Goal: Transaction & Acquisition: Purchase product/service

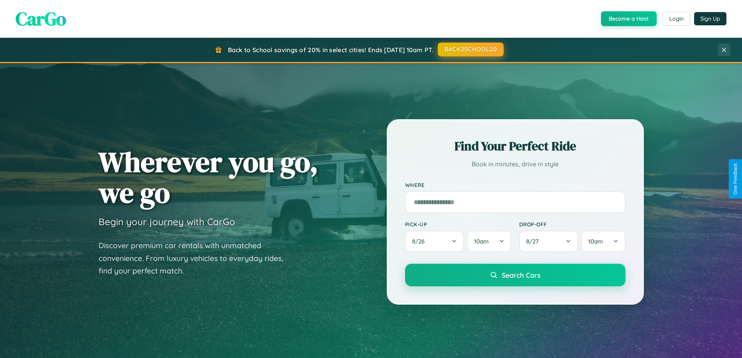
click at [470, 49] on button "BACK2SCHOOL20" at bounding box center [471, 49] width 66 height 14
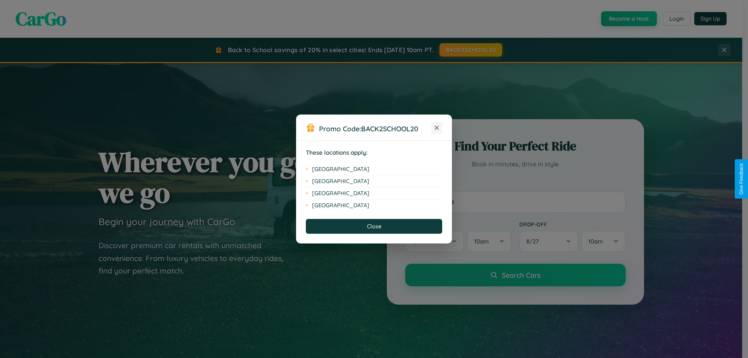
click at [437, 128] on icon at bounding box center [437, 128] width 4 height 4
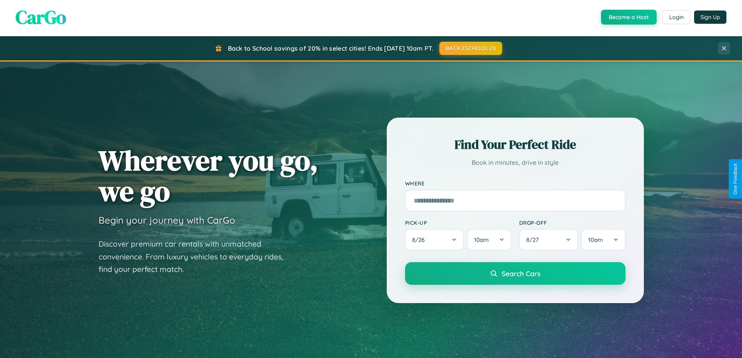
scroll to position [1499, 0]
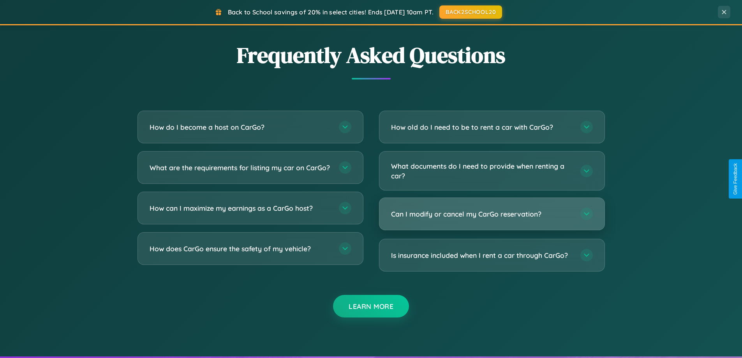
click at [491, 214] on h3 "Can I modify or cancel my CarGo reservation?" at bounding box center [481, 214] width 181 height 10
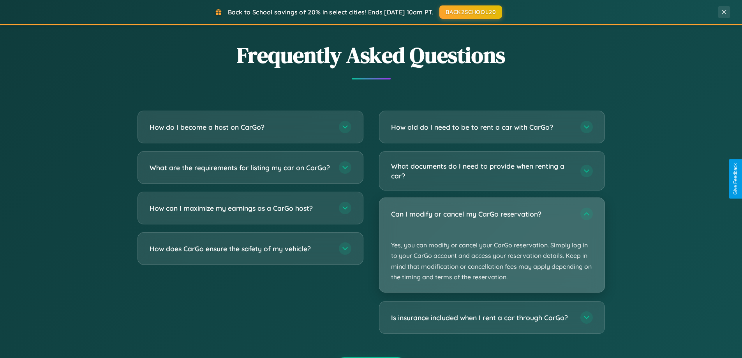
scroll to position [0, 0]
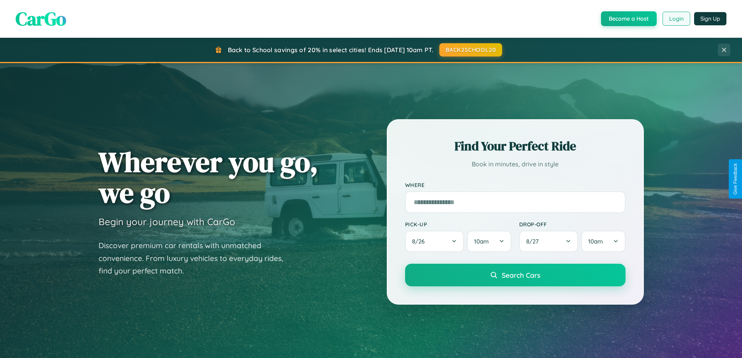
click at [676, 19] on button "Login" at bounding box center [676, 19] width 28 height 14
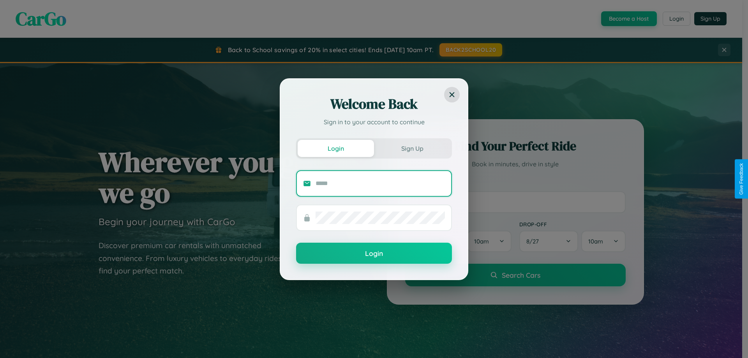
click at [380, 183] on input "text" at bounding box center [379, 183] width 129 height 12
type input "**********"
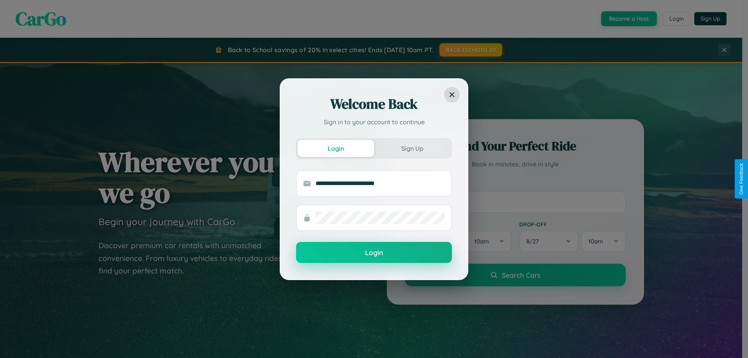
click at [374, 253] on button "Login" at bounding box center [374, 252] width 156 height 21
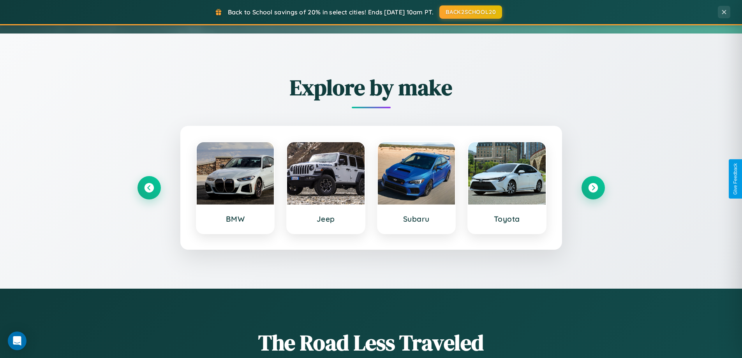
scroll to position [336, 0]
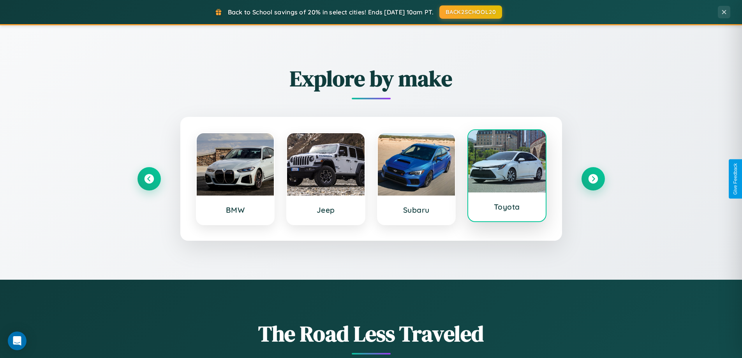
click at [507, 178] on div at bounding box center [507, 161] width 78 height 62
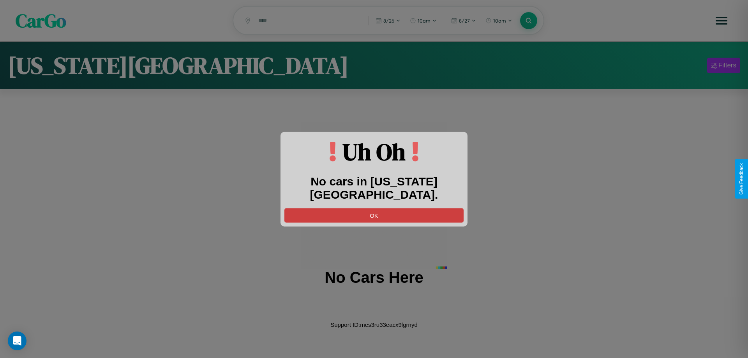
click at [374, 208] on button "OK" at bounding box center [373, 215] width 179 height 14
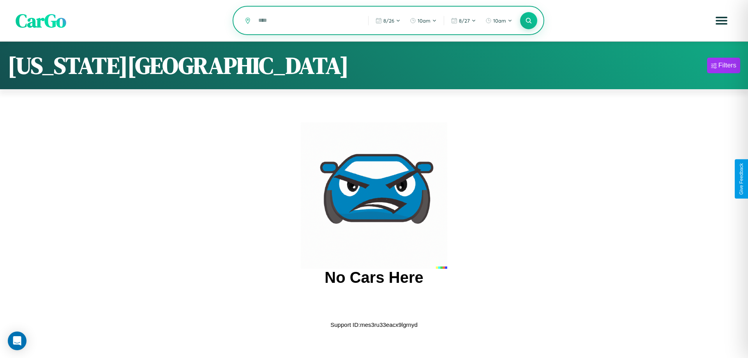
click at [308, 21] on input "text" at bounding box center [307, 21] width 106 height 14
type input "*"
type input "*********"
click at [528, 21] on icon at bounding box center [528, 20] width 7 height 7
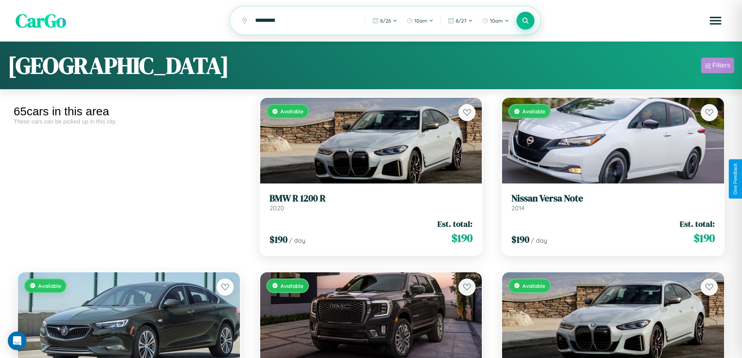
click at [717, 67] on div "Filters" at bounding box center [721, 66] width 18 height 8
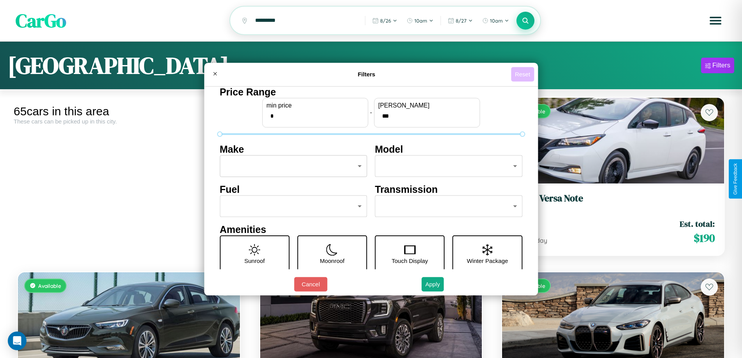
click at [523, 74] on button "Reset" at bounding box center [522, 74] width 23 height 14
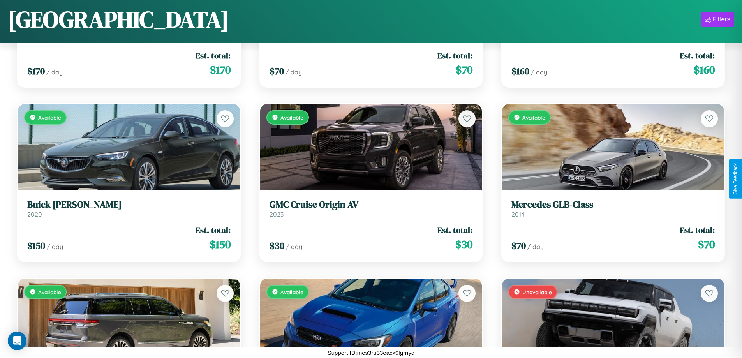
scroll to position [2376, 0]
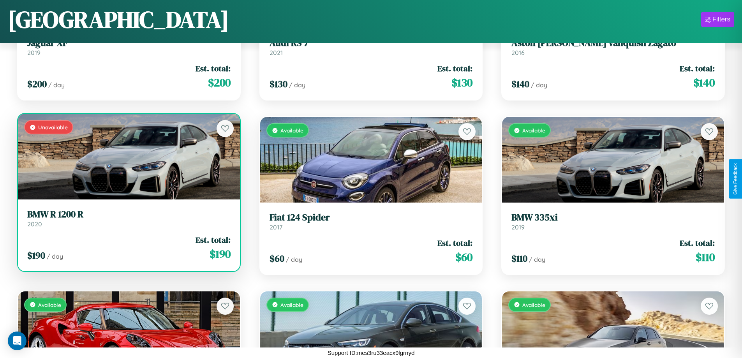
click at [128, 159] on div "Unavailable" at bounding box center [129, 157] width 222 height 86
click at [128, 157] on div "Unavailable" at bounding box center [129, 157] width 222 height 86
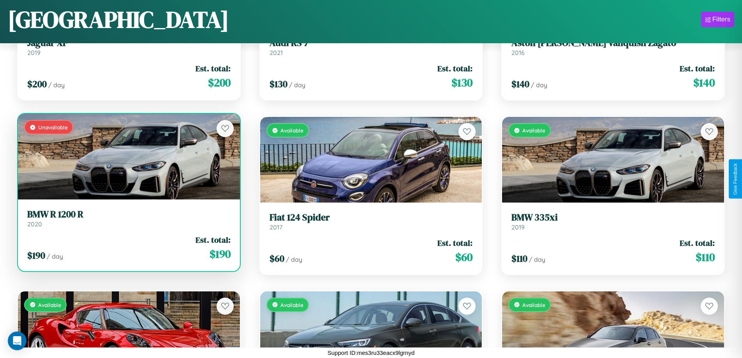
click at [128, 157] on div "Unavailable" at bounding box center [129, 157] width 222 height 86
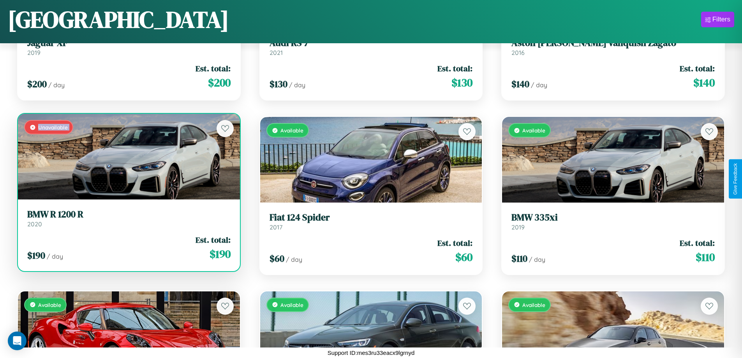
click at [128, 157] on div "Unavailable" at bounding box center [129, 157] width 222 height 86
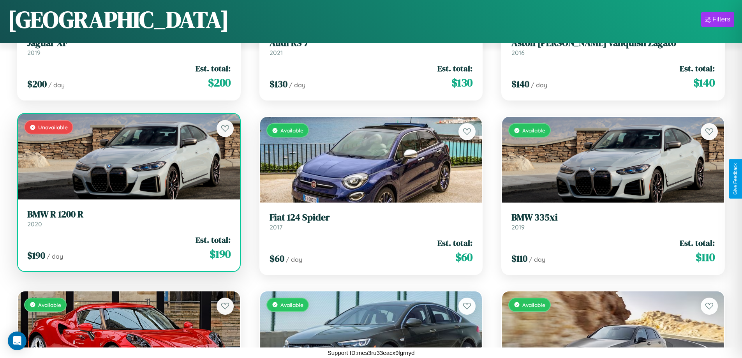
click at [128, 157] on div "Unavailable" at bounding box center [129, 157] width 222 height 86
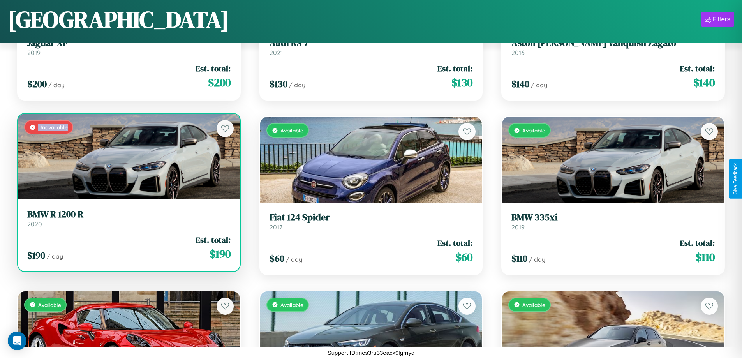
click at [128, 157] on div "Unavailable" at bounding box center [129, 157] width 222 height 86
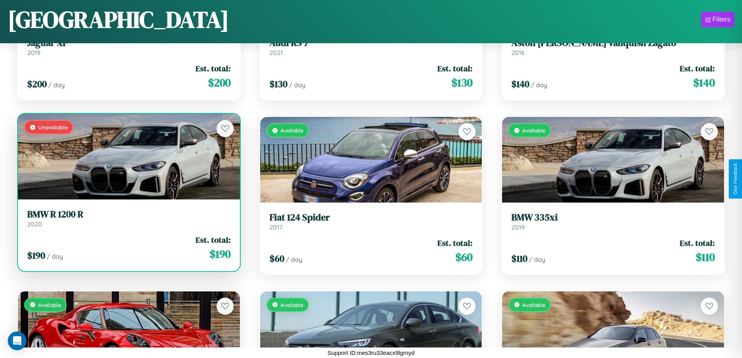
click at [128, 218] on h3 "BMW R 1200 R" at bounding box center [128, 214] width 203 height 11
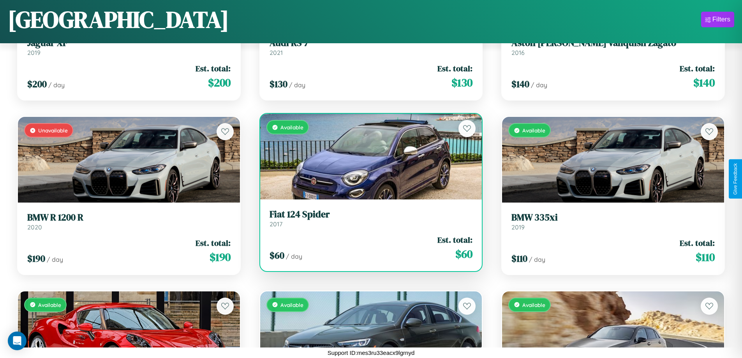
scroll to position [2551, 0]
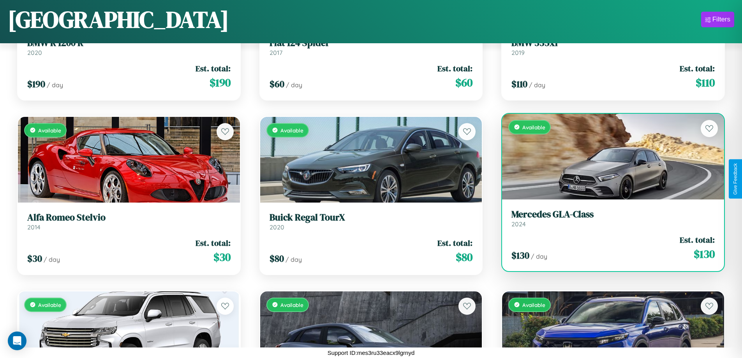
click at [608, 221] on link "Mercedes GLA-Class 2024" at bounding box center [612, 218] width 203 height 19
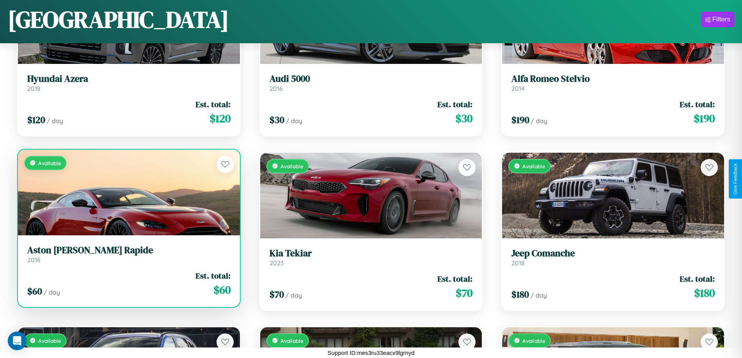
scroll to position [3423, 0]
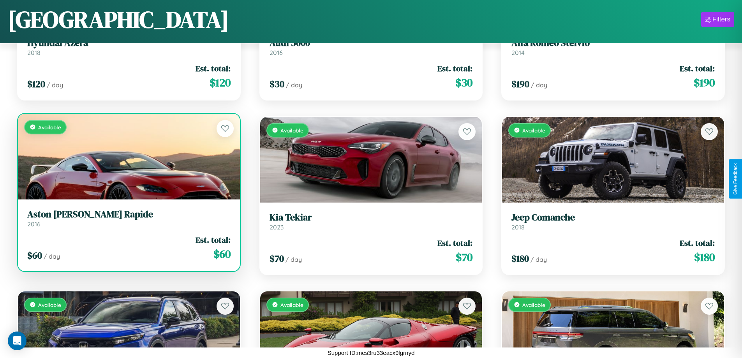
click at [128, 220] on h3 "Aston Martin Rapide" at bounding box center [128, 214] width 203 height 11
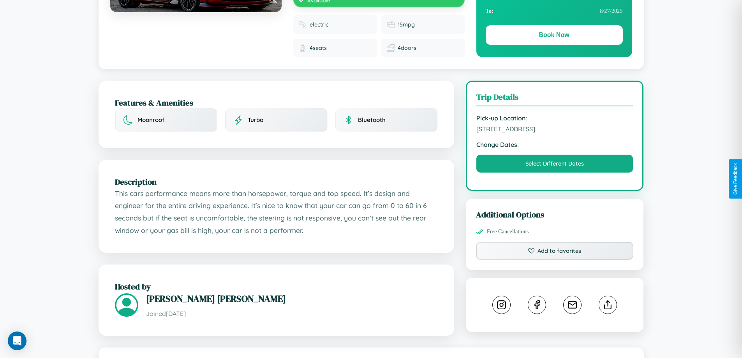
scroll to position [437, 0]
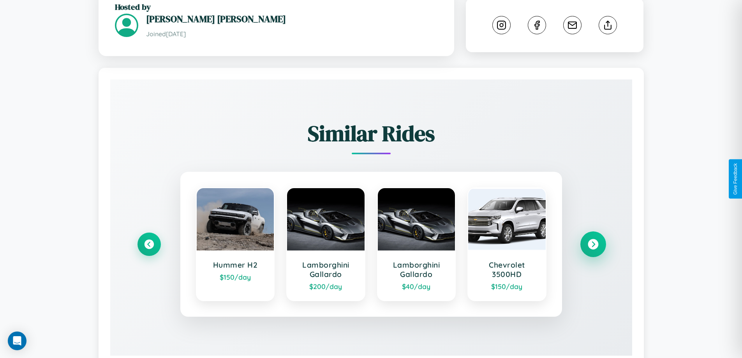
click at [593, 239] on icon at bounding box center [593, 244] width 11 height 11
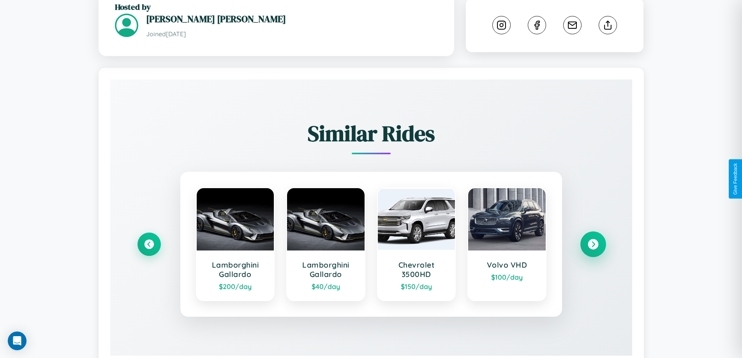
click at [593, 239] on icon at bounding box center [593, 244] width 11 height 11
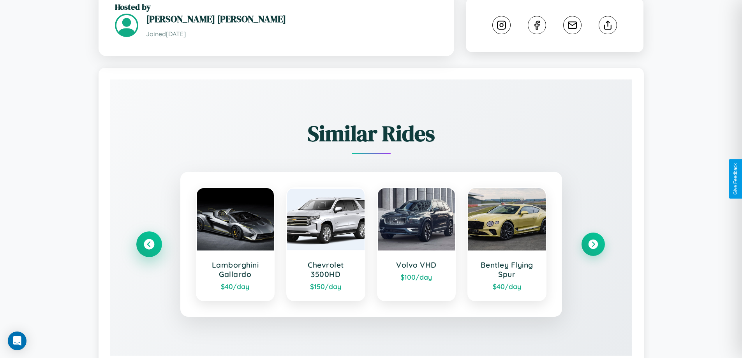
click at [149, 239] on icon at bounding box center [149, 244] width 11 height 11
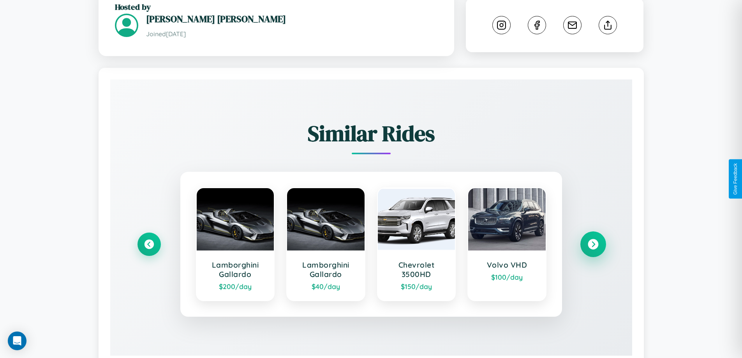
click at [593, 239] on icon at bounding box center [593, 244] width 11 height 11
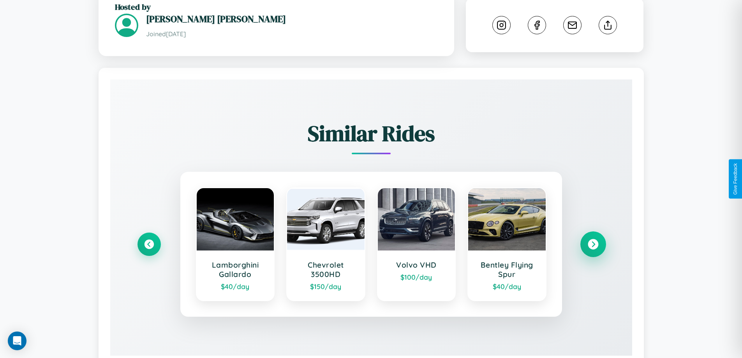
click at [593, 239] on icon at bounding box center [593, 244] width 11 height 11
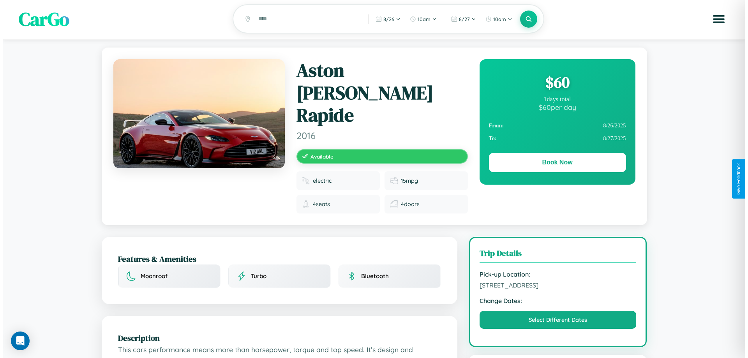
scroll to position [0, 0]
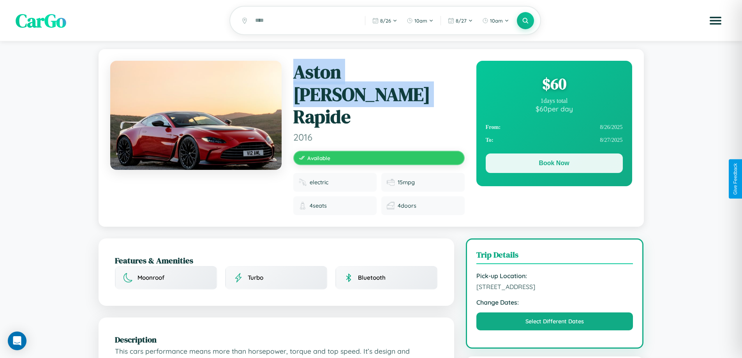
click at [554, 165] on button "Book Now" at bounding box center [554, 162] width 137 height 19
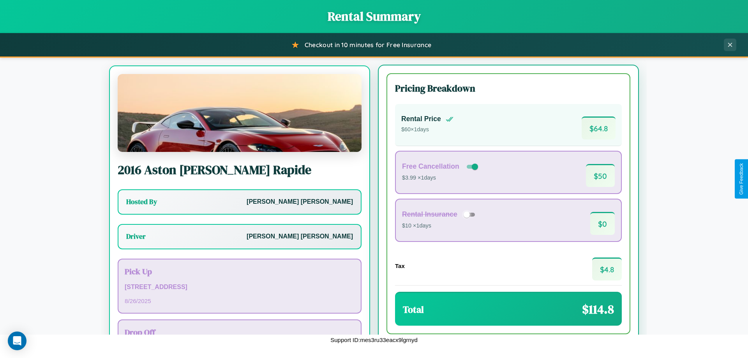
scroll to position [36, 0]
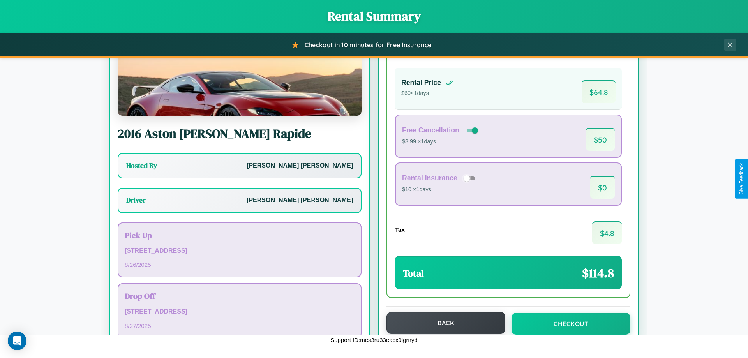
click at [442, 323] on button "Back" at bounding box center [445, 323] width 119 height 22
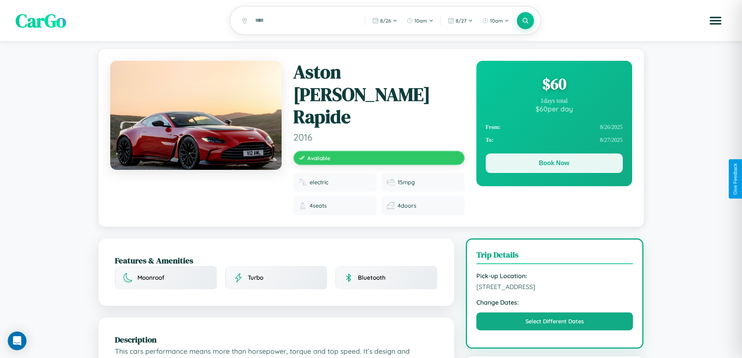
click at [554, 164] on button "Book Now" at bounding box center [554, 162] width 137 height 19
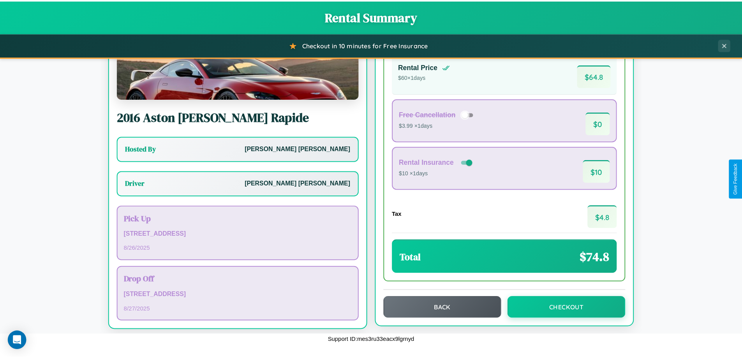
scroll to position [56, 0]
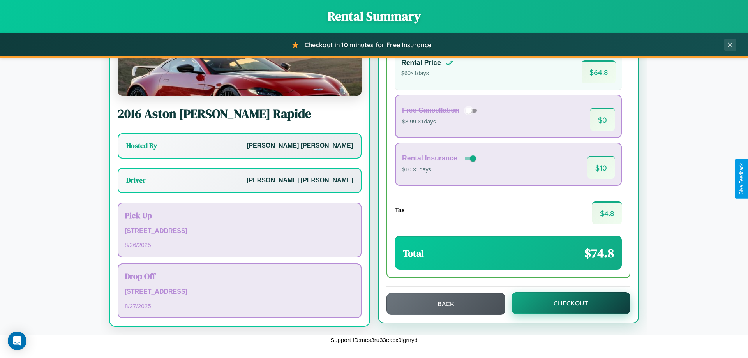
click at [565, 303] on button "Checkout" at bounding box center [570, 303] width 119 height 22
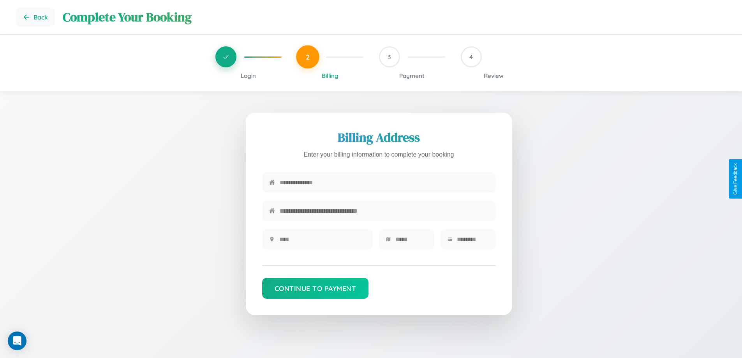
click at [384, 185] on input "text" at bounding box center [384, 182] width 209 height 19
type input "**********"
click at [322, 242] on input "text" at bounding box center [322, 239] width 86 height 19
type input "********"
click at [411, 242] on input "text" at bounding box center [411, 239] width 32 height 19
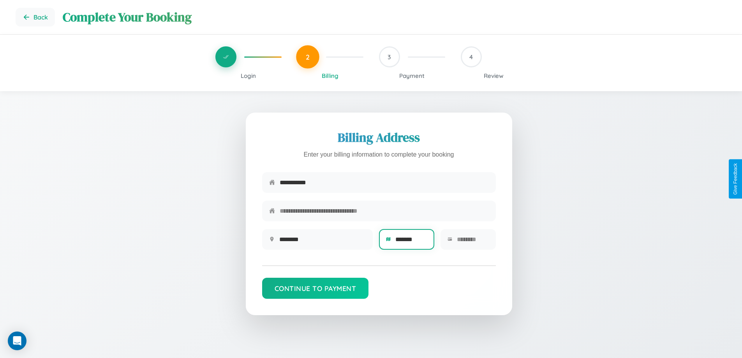
type input "*******"
click at [472, 242] on input "text" at bounding box center [473, 239] width 32 height 19
type input "*****"
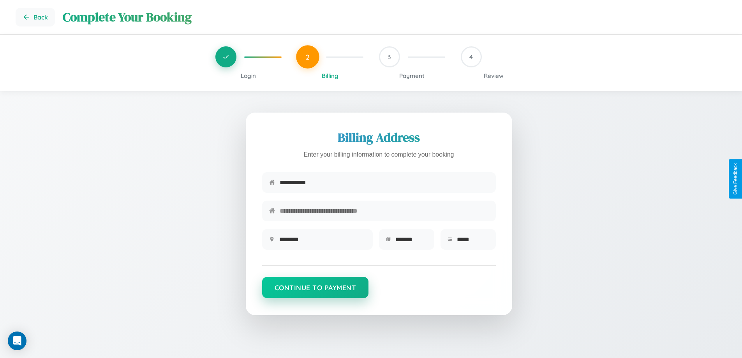
click at [315, 291] on button "Continue to Payment" at bounding box center [315, 287] width 107 height 21
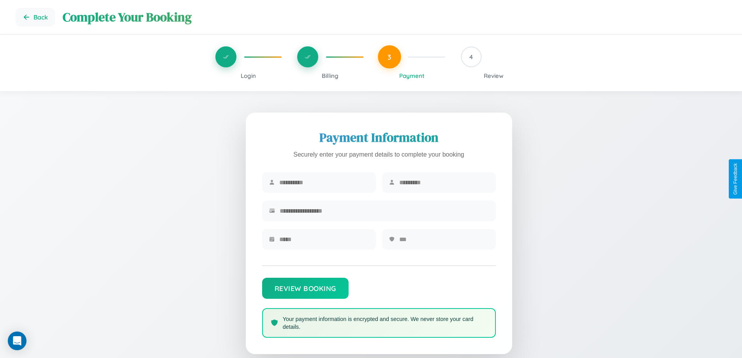
click at [324, 183] on input "text" at bounding box center [324, 182] width 90 height 19
type input "*****"
click at [444, 183] on input "text" at bounding box center [444, 182] width 90 height 19
type input "********"
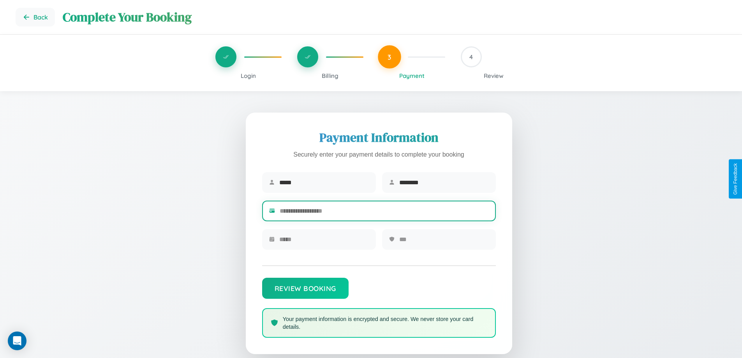
click at [384, 212] on input "text" at bounding box center [384, 210] width 209 height 19
type input "**********"
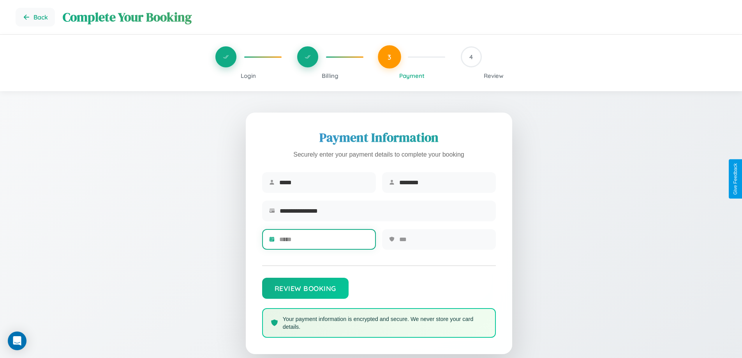
click at [324, 242] on input "text" at bounding box center [324, 239] width 90 height 19
type input "*****"
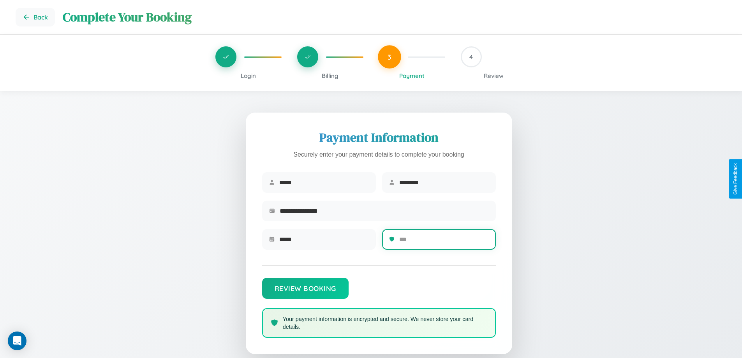
click at [444, 242] on input "text" at bounding box center [444, 239] width 90 height 19
type input "***"
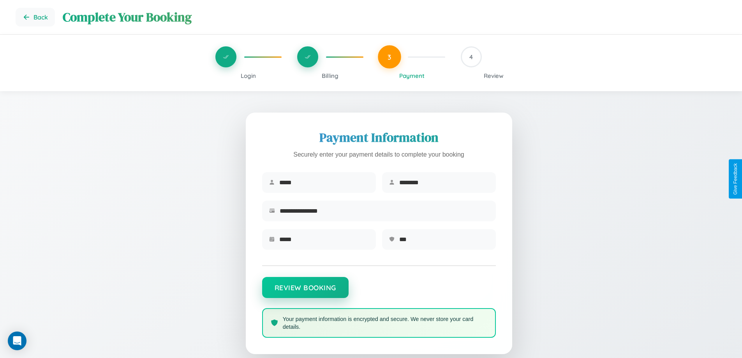
click at [305, 291] on button "Review Booking" at bounding box center [305, 287] width 86 height 21
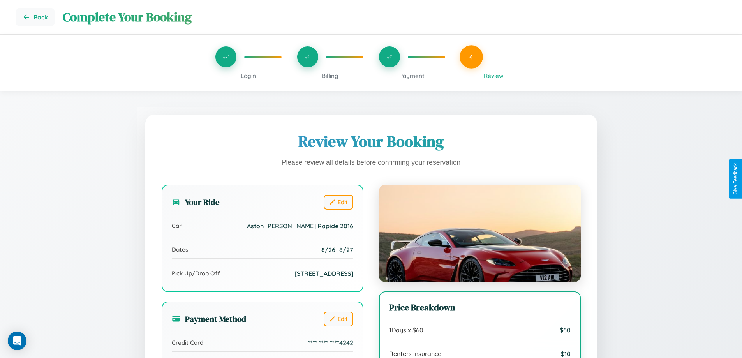
scroll to position [63, 0]
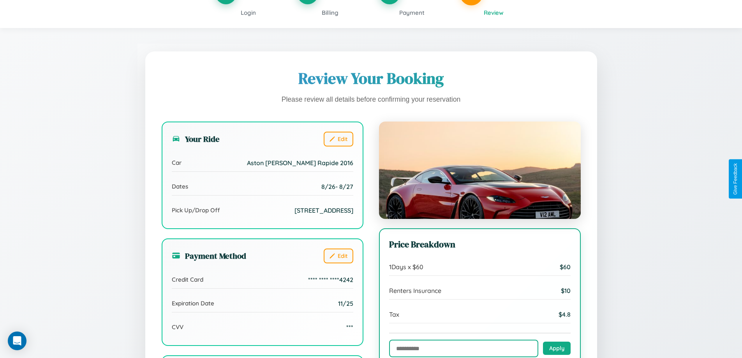
click at [463, 349] on input "text" at bounding box center [463, 349] width 149 height 18
type input "**********"
click at [557, 349] on button "Apply" at bounding box center [557, 347] width 28 height 13
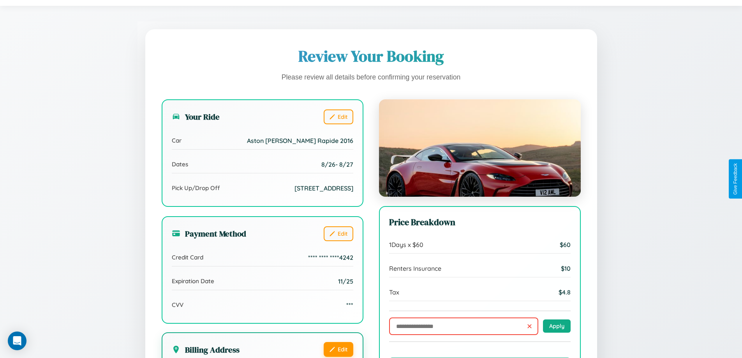
click at [338, 350] on button "Edit" at bounding box center [339, 349] width 30 height 15
click at [338, 349] on button "Edit" at bounding box center [339, 349] width 30 height 15
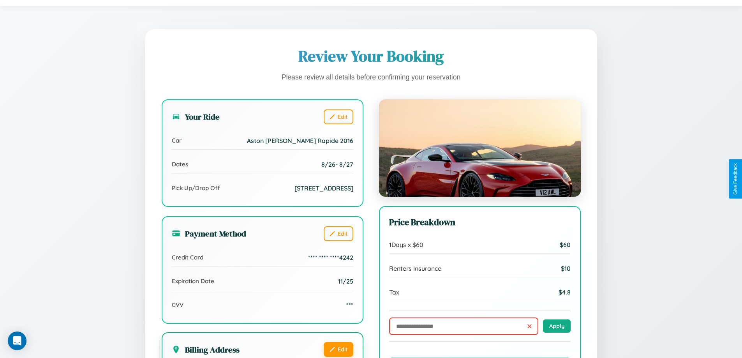
click at [338, 349] on button "Edit" at bounding box center [339, 349] width 30 height 15
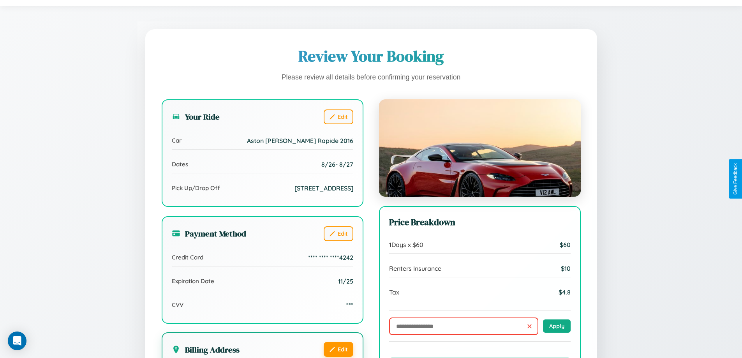
click at [338, 349] on button "Edit" at bounding box center [339, 349] width 30 height 15
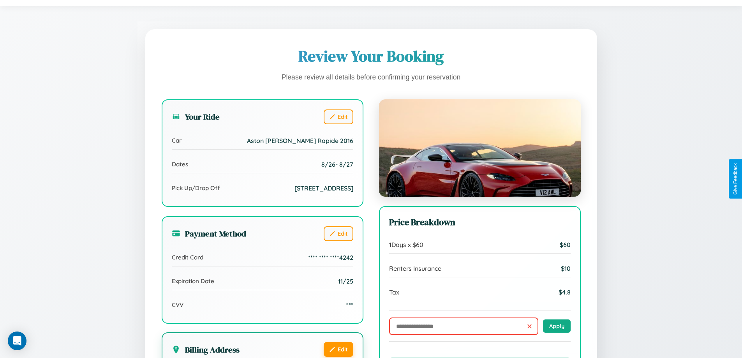
click at [338, 349] on button "Edit" at bounding box center [339, 349] width 30 height 15
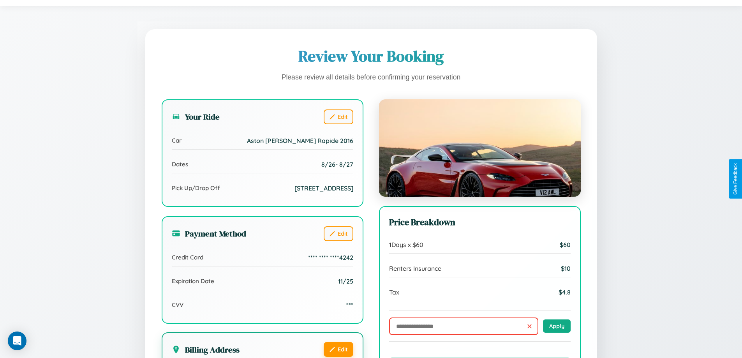
click at [338, 349] on button "Edit" at bounding box center [339, 349] width 30 height 15
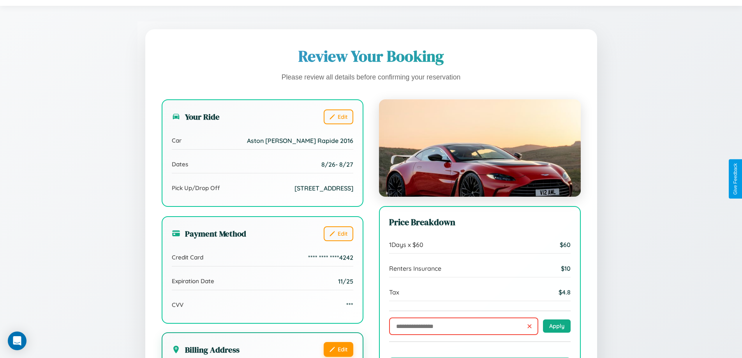
scroll to position [215, 0]
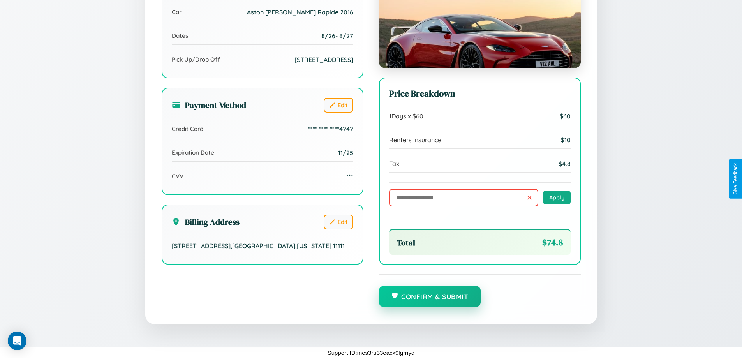
click at [430, 297] on button "Confirm & Submit" at bounding box center [430, 296] width 102 height 21
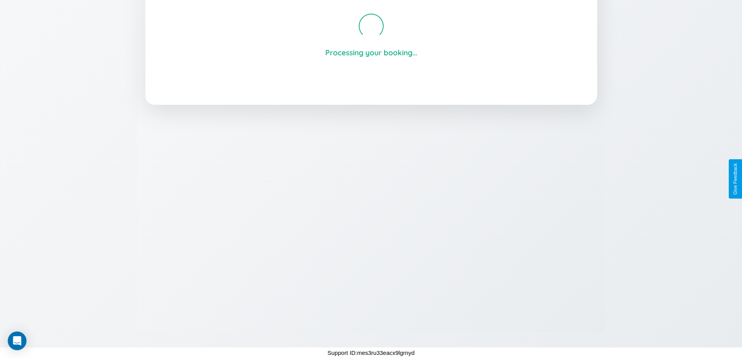
scroll to position [148, 0]
